Goal: Task Accomplishment & Management: Complete application form

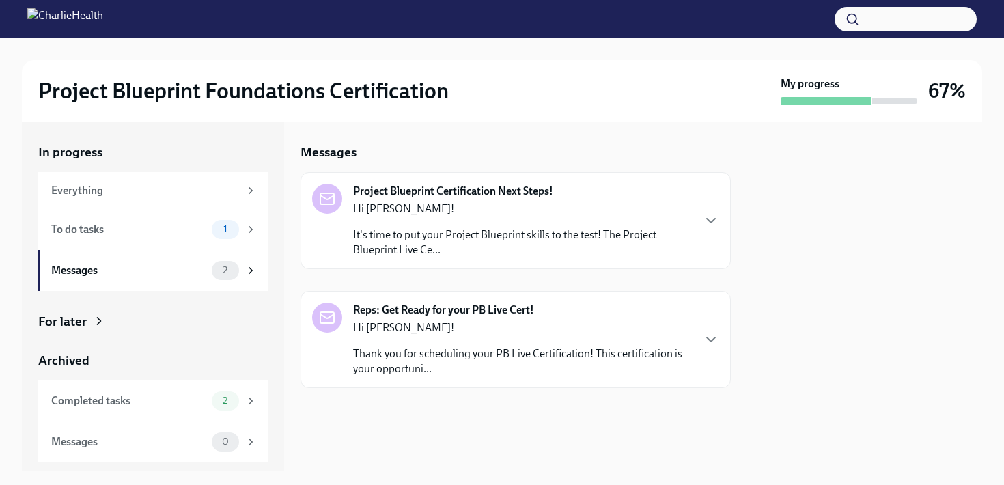
click at [583, 197] on div "Project Blueprint Certification Next Steps! Hi [PERSON_NAME]! It's time to put …" at bounding box center [522, 221] width 339 height 74
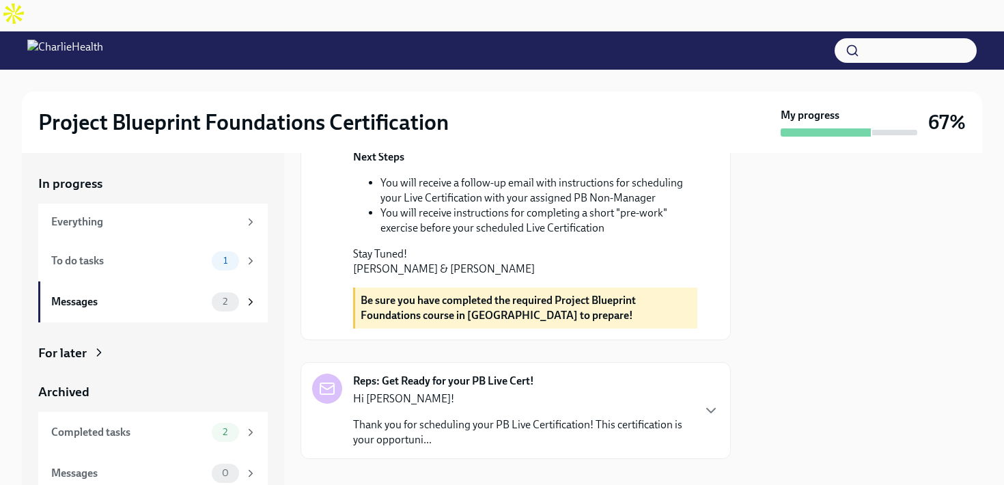
scroll to position [555, 0]
click at [549, 391] on p "Hi [PERSON_NAME]!" at bounding box center [522, 398] width 339 height 15
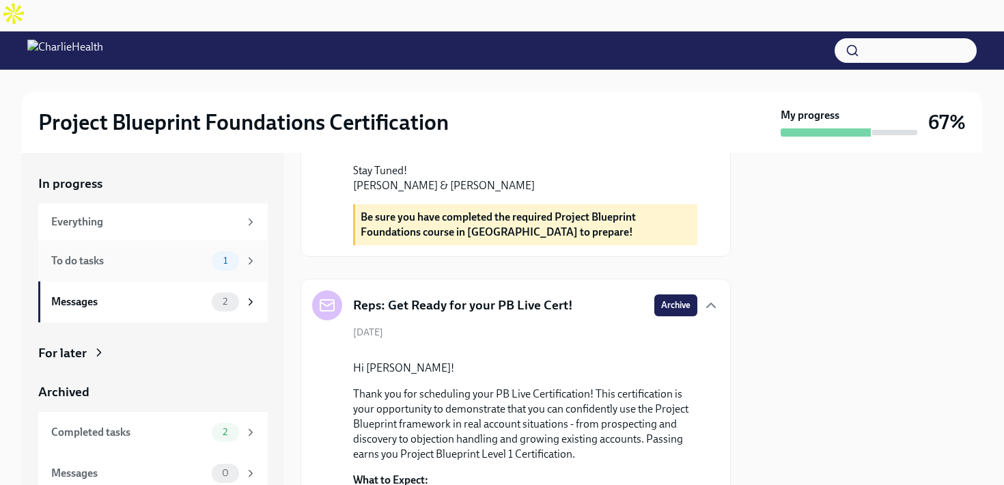
click at [203, 253] on div "To do tasks" at bounding box center [128, 260] width 155 height 15
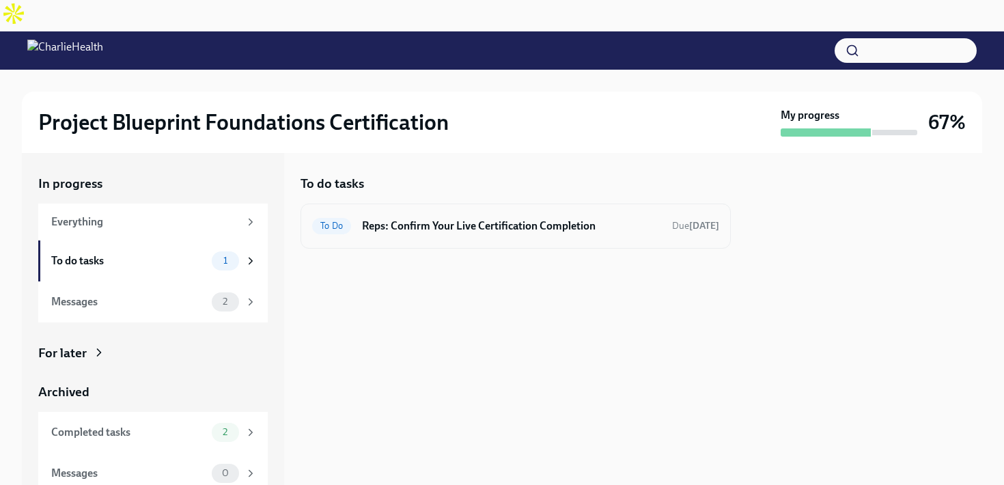
click at [487, 218] on h6 "Reps: Confirm Your Live Certification Completion" at bounding box center [511, 225] width 299 height 15
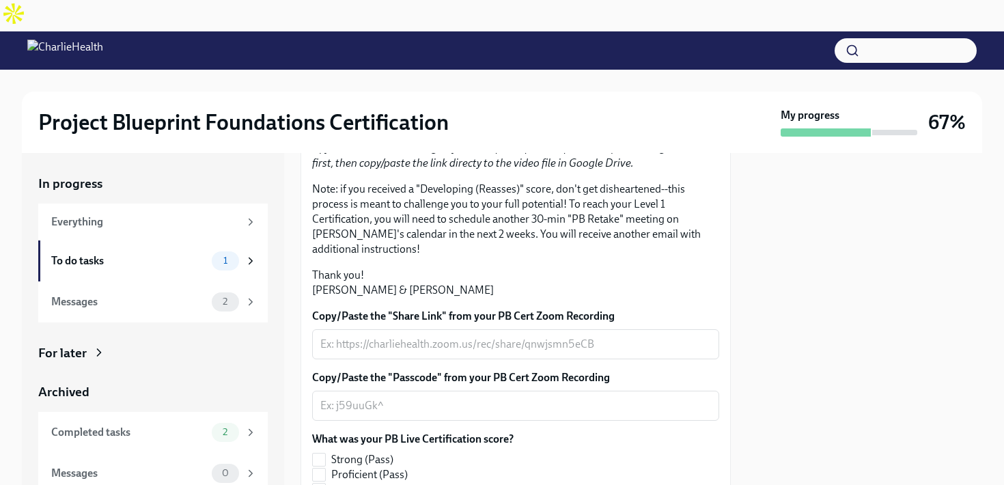
scroll to position [253, 0]
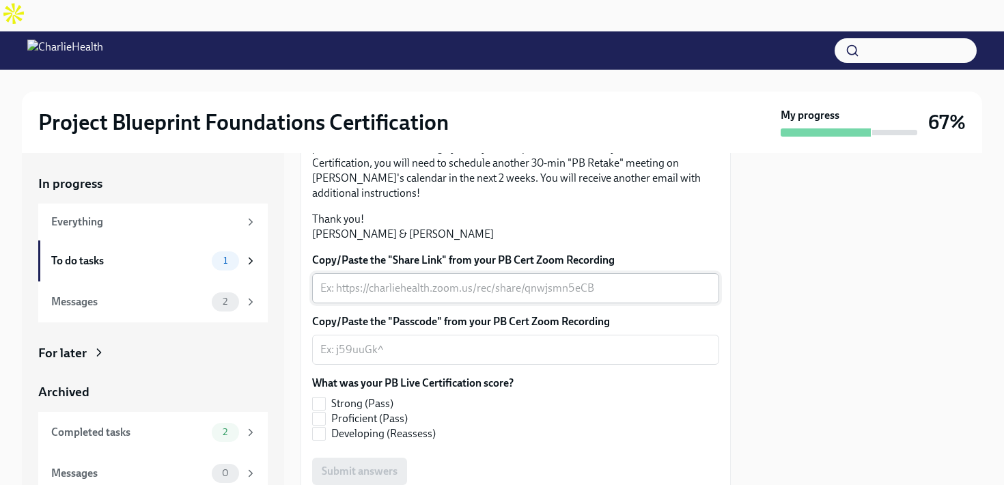
click at [385, 296] on textarea "Copy/Paste the "Share Link" from your PB Cert Zoom Recording" at bounding box center [515, 288] width 391 height 16
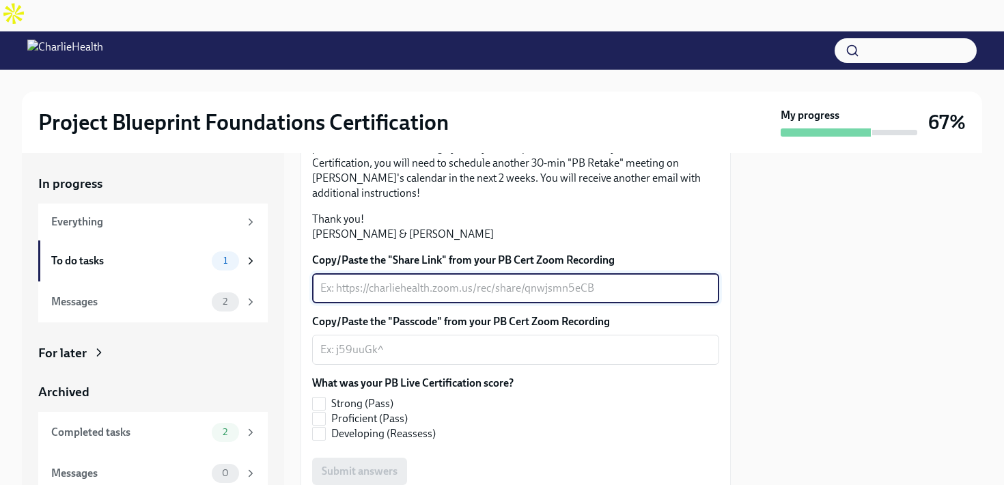
paste textarea "[URL][DOMAIN_NAME]"
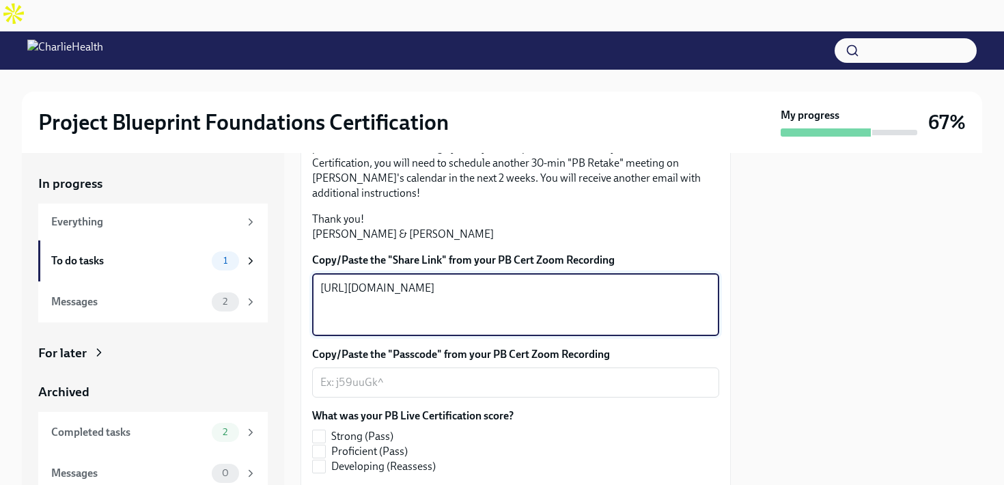
type textarea "[URL][DOMAIN_NAME]"
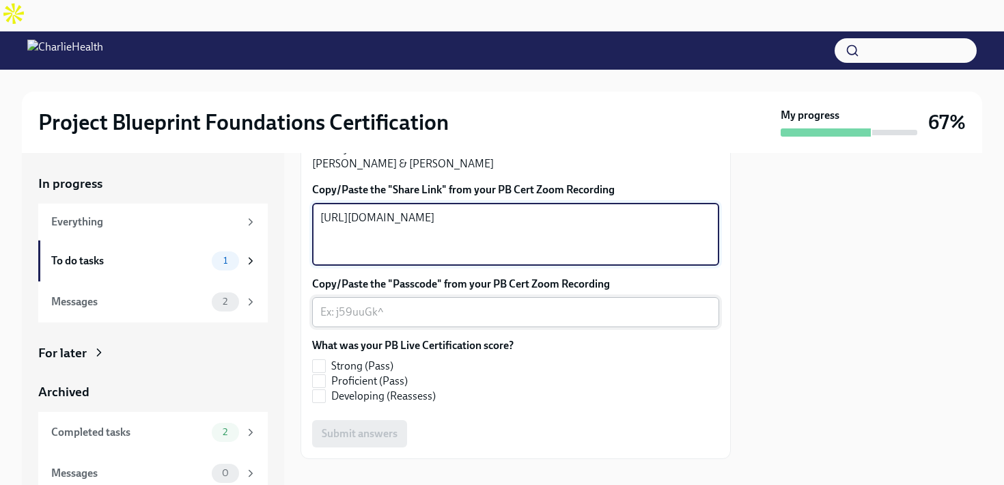
scroll to position [348, 0]
click at [348, 320] on textarea "Copy/Paste the "Passcode" from your PB Cert Zoom Recording" at bounding box center [515, 312] width 391 height 16
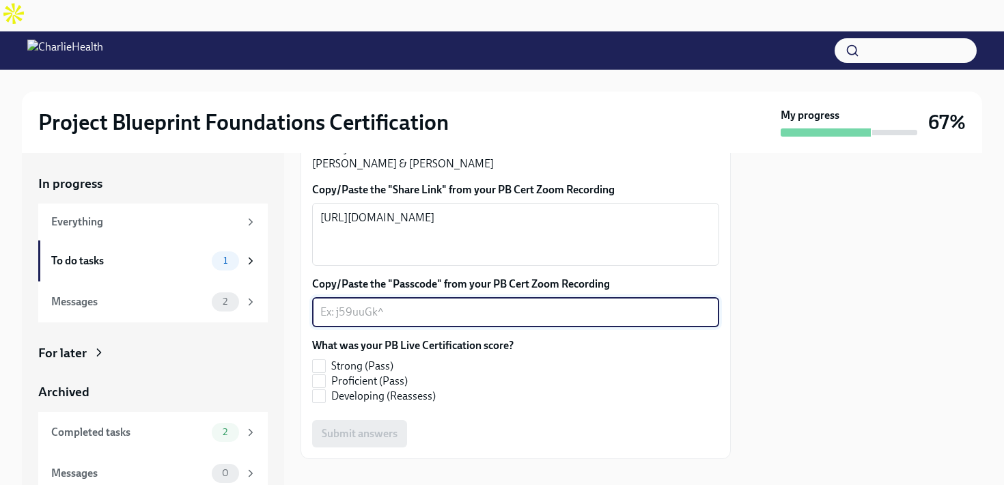
paste textarea "hs9z*=Kc"
type textarea "hs9z*=Kc"
click at [317, 372] on input "Strong (Pass)" at bounding box center [319, 366] width 12 height 12
checkbox input "true"
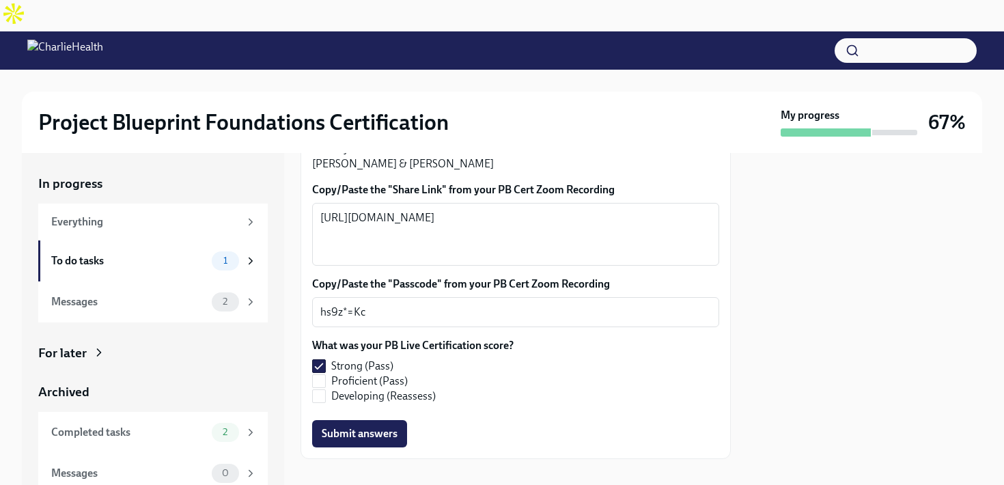
scroll to position [400, 0]
click at [381, 427] on span "Submit answers" at bounding box center [360, 434] width 76 height 14
